Goal: Task Accomplishment & Management: Use online tool/utility

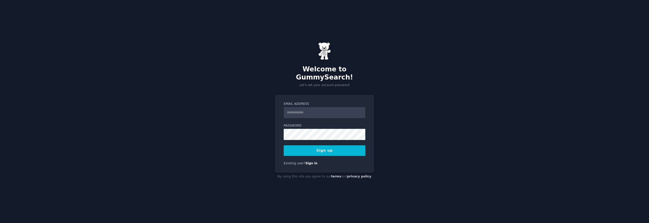
click at [328, 110] on input "Email Address" at bounding box center [325, 112] width 82 height 11
type input "**********"
click at [255, 120] on div "**********" at bounding box center [324, 111] width 649 height 223
click at [343, 148] on button "Sign up" at bounding box center [325, 151] width 82 height 11
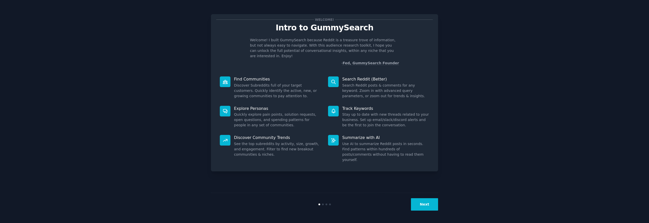
click at [423, 208] on button "Next" at bounding box center [424, 204] width 27 height 12
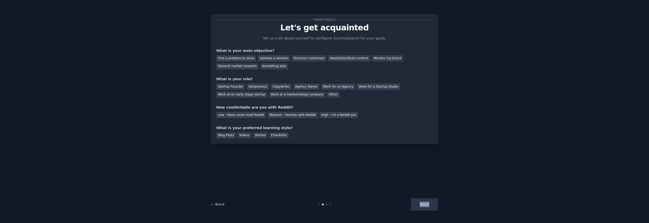
click at [423, 208] on div "Next" at bounding box center [400, 204] width 76 height 12
click at [263, 190] on div "Your goals Let's get acquainted Tell us a bit about yourself to configure Gummy…" at bounding box center [324, 111] width 227 height 209
click at [238, 60] on div "Find a problem to solve" at bounding box center [236, 58] width 40 height 6
click at [229, 87] on div "Startup Founder" at bounding box center [230, 87] width 29 height 6
click at [257, 87] on div "Solopreneur" at bounding box center [258, 87] width 22 height 6
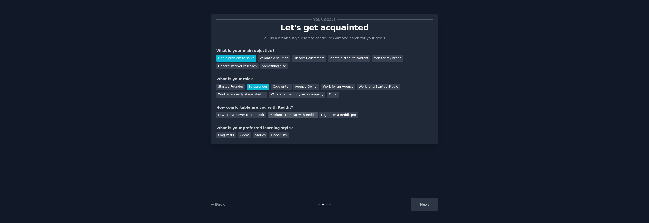
click at [282, 116] on div "Medium - Familiar with Reddit" at bounding box center [293, 115] width 50 height 6
click at [229, 137] on div "Blog Posts" at bounding box center [226, 136] width 20 height 6
click at [423, 206] on button "Next" at bounding box center [424, 204] width 27 height 12
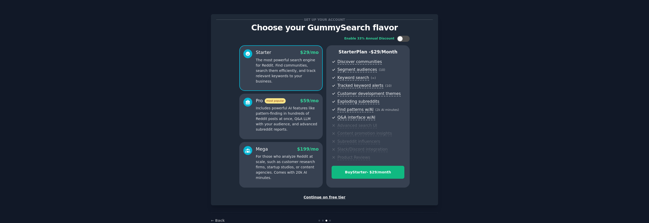
scroll to position [13, 0]
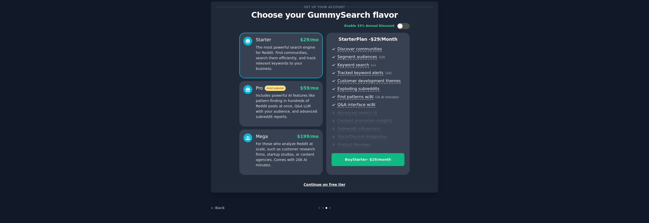
click at [323, 184] on div "Continue on free tier" at bounding box center [324, 184] width 216 height 5
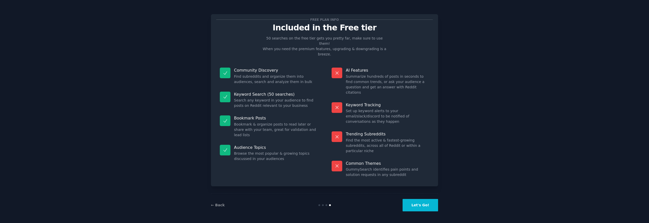
click at [429, 206] on button "Let's Go!" at bounding box center [420, 205] width 35 height 12
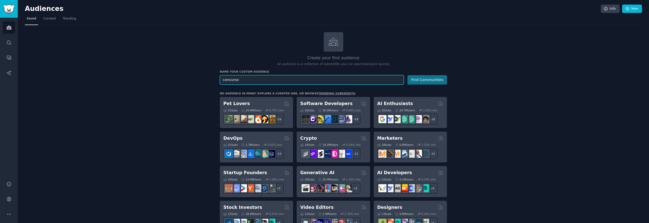
type input "concurso"
click at [426, 79] on button "Find Communities" at bounding box center [427, 79] width 40 height 9
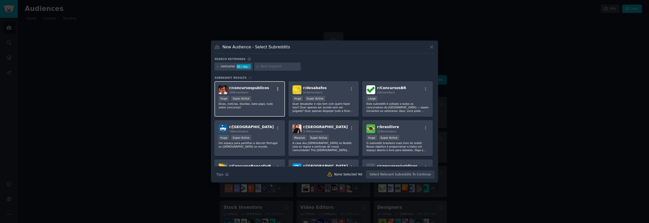
click at [277, 88] on icon "button" at bounding box center [278, 89] width 5 height 5
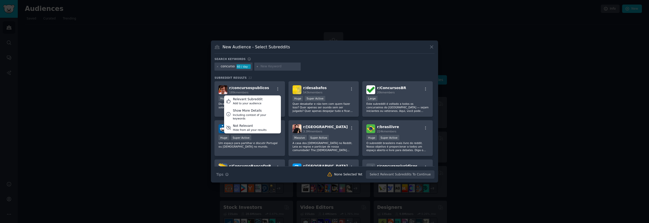
click at [310, 71] on div "concurso 60 / day" at bounding box center [324, 68] width 220 height 10
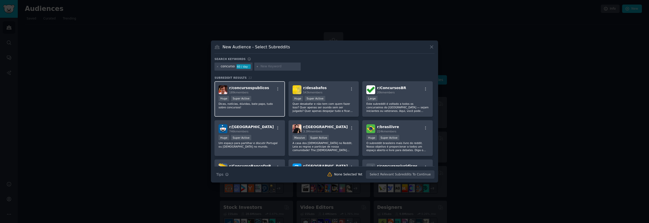
click at [263, 92] on div "r/ concursospublicos 189k members" at bounding box center [250, 89] width 62 height 9
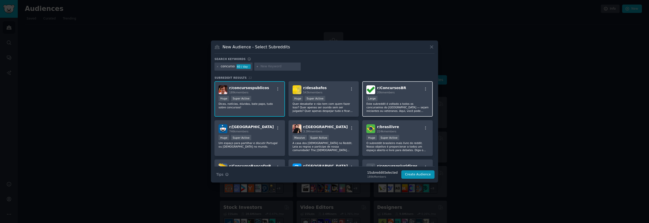
click at [393, 94] on div "r/ ConcursosBR 20k members Large Este subreddit é voltado a todos os concurseir…" at bounding box center [397, 99] width 70 height 36
click at [344, 107] on p "Quer desabafar e não tem com quem fazer isso? Quer apenas ser ouvido sem ser ju…" at bounding box center [324, 107] width 62 height 11
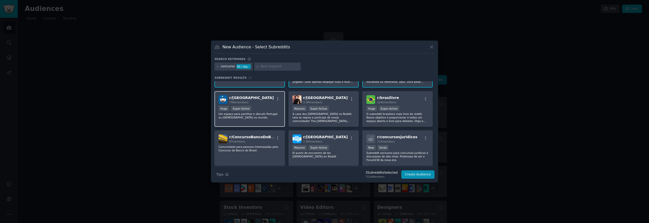
scroll to position [46, 0]
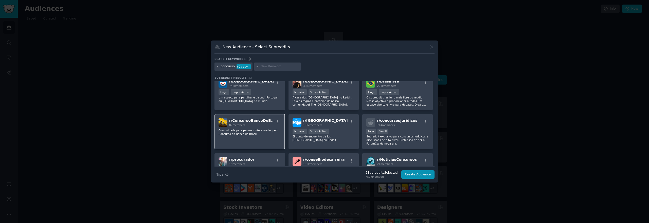
click at [259, 139] on div "r/ ConcursoBancoDoBrasil 87 members Comunidade para pessoas interessadas pelo C…" at bounding box center [249, 132] width 70 height 36
click at [258, 131] on p "Comunidade para pessoas interessadas pelo Concurso do Banco do Brasil." at bounding box center [250, 132] width 62 height 7
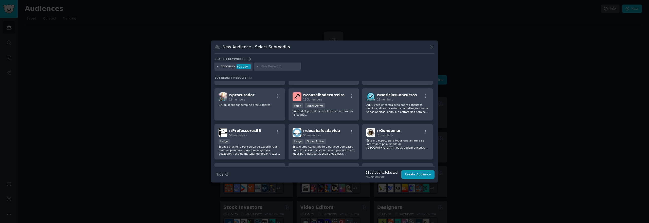
scroll to position [137, 0]
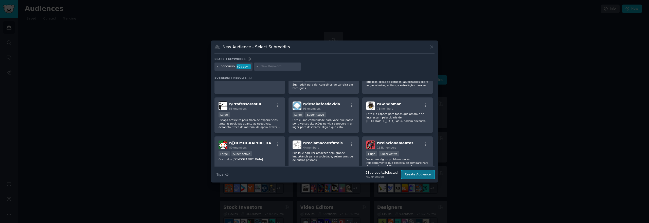
click at [429, 178] on button "Create Audience" at bounding box center [417, 175] width 33 height 9
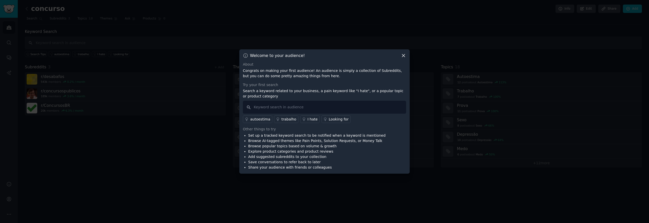
drag, startPoint x: 244, startPoint y: 70, endPoint x: 327, endPoint y: 76, distance: 83.1
click at [327, 76] on p "Congrats on making your first audience! An audience is simply a collection of S…" at bounding box center [324, 73] width 163 height 11
click at [258, 109] on input "text" at bounding box center [324, 107] width 163 height 13
type input "nova concursos"
